Goal: Information Seeking & Learning: Learn about a topic

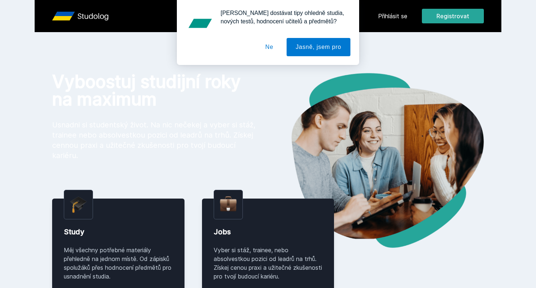
click at [269, 41] on button "Ne" at bounding box center [270, 47] width 26 height 18
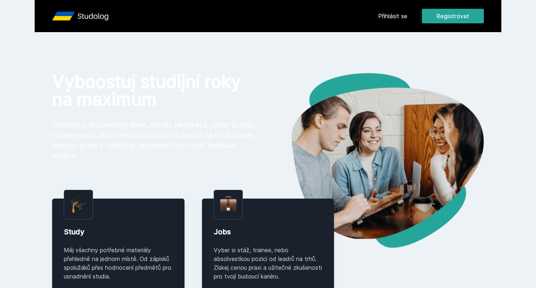
click at [382, 15] on link "Přihlásit se" at bounding box center [392, 16] width 29 height 9
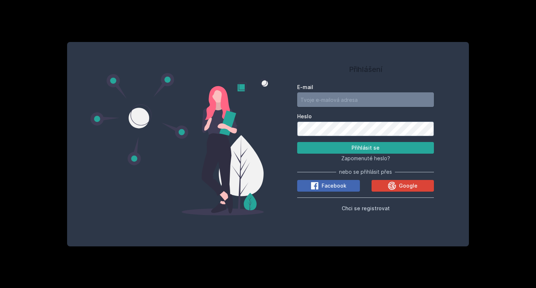
type input "[EMAIL_ADDRESS][DOMAIN_NAME]"
click at [366, 148] on button "Přihlásit se" at bounding box center [365, 148] width 137 height 12
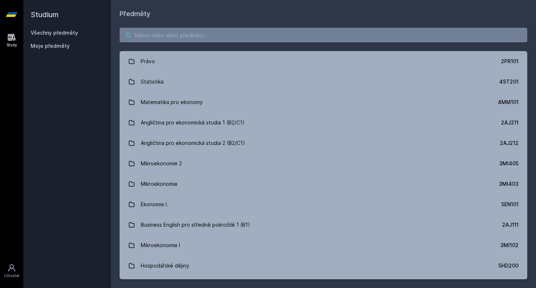
click at [172, 39] on input "search" at bounding box center [324, 35] width 408 height 15
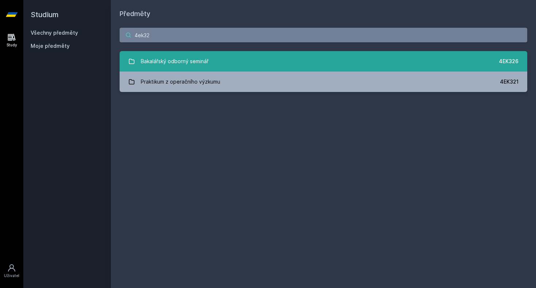
type input "4ek32"
click at [323, 65] on link "Bakalářský odborný seminář 4EK326" at bounding box center [324, 61] width 408 height 20
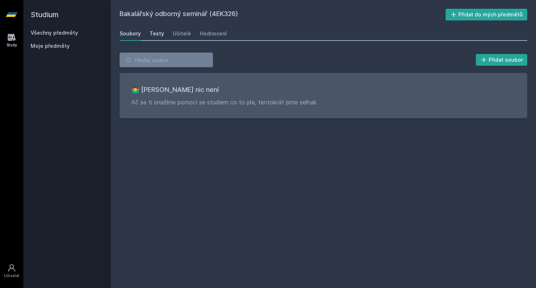
click at [156, 38] on link "Testy" at bounding box center [157, 33] width 15 height 15
click at [180, 38] on link "Učitelé" at bounding box center [182, 33] width 18 height 15
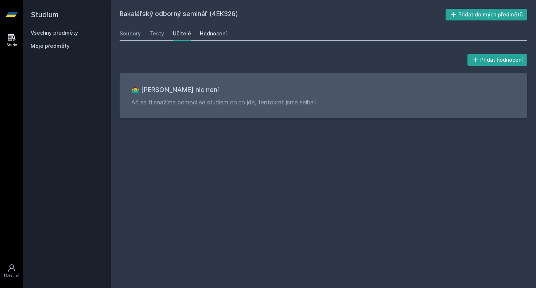
click at [218, 33] on div "Hodnocení" at bounding box center [213, 33] width 27 height 7
click at [18, 12] on link at bounding box center [11, 14] width 23 height 29
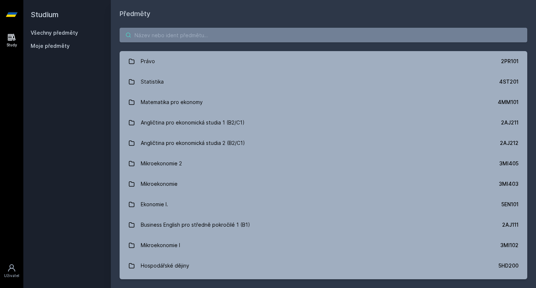
click at [209, 33] on input "search" at bounding box center [324, 35] width 408 height 15
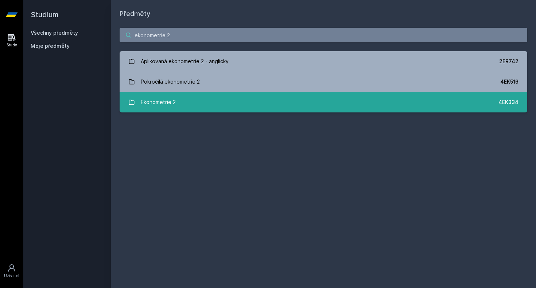
type input "ekonometrie 2"
click at [181, 105] on link "Ekonometrie 2 4EK334" at bounding box center [324, 102] width 408 height 20
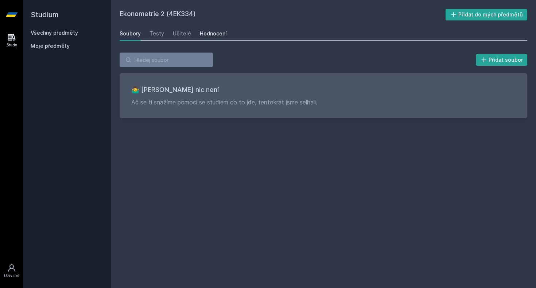
click at [204, 32] on div "Hodnocení" at bounding box center [213, 33] width 27 height 7
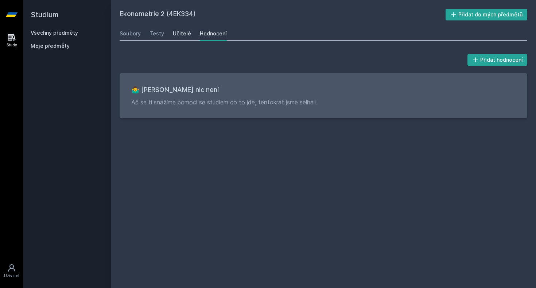
click at [182, 30] on link "Učitelé" at bounding box center [182, 33] width 18 height 15
click at [3, 14] on link at bounding box center [11, 14] width 23 height 29
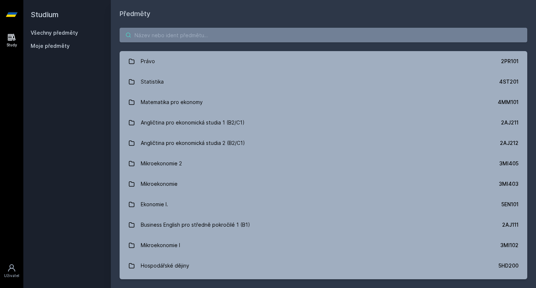
click at [196, 38] on input "search" at bounding box center [324, 35] width 408 height 15
click at [243, 34] on input "search" at bounding box center [324, 35] width 408 height 15
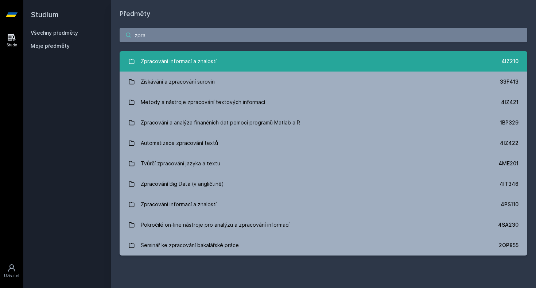
type input "zpra"
click at [217, 62] on link "Zpracování informací a znalostí 4IZ210" at bounding box center [324, 61] width 408 height 20
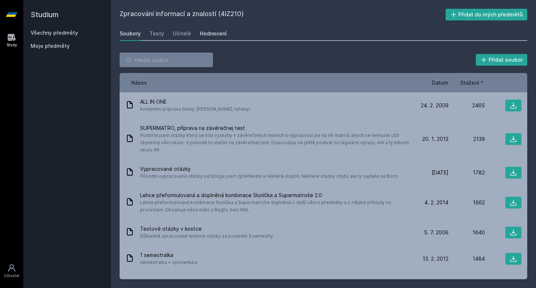
click at [213, 34] on div "Hodnocení" at bounding box center [213, 33] width 27 height 7
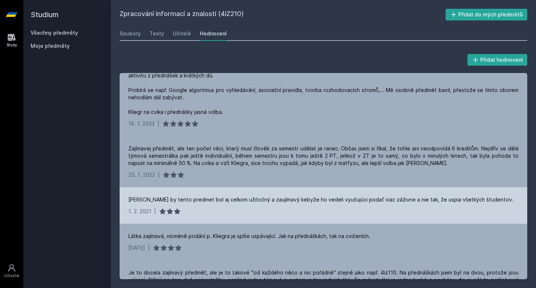
scroll to position [441, 0]
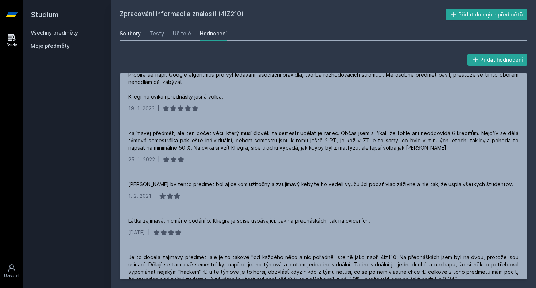
click at [135, 37] on div "Soubory" at bounding box center [130, 33] width 21 height 7
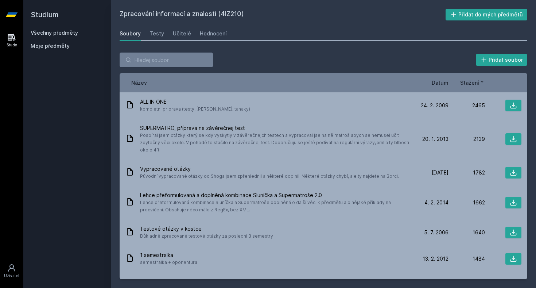
click at [442, 86] on span "Datum" at bounding box center [440, 83] width 17 height 8
